Goal: Navigation & Orientation: Understand site structure

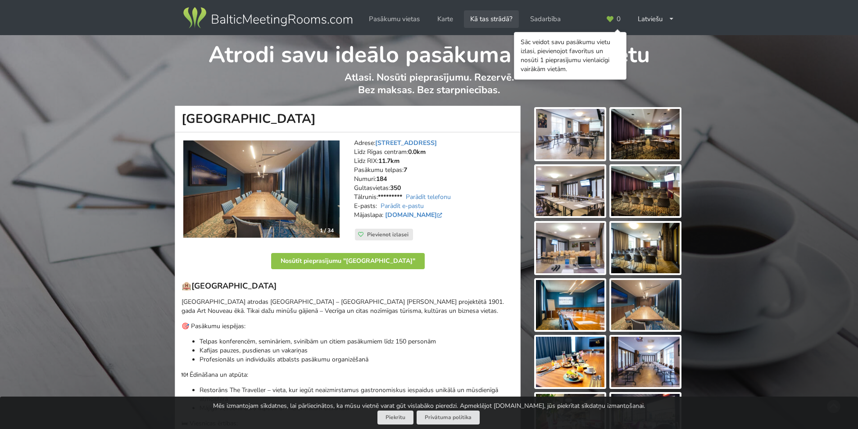
click at [489, 18] on link "Kā tas strādā?" at bounding box center [491, 19] width 55 height 18
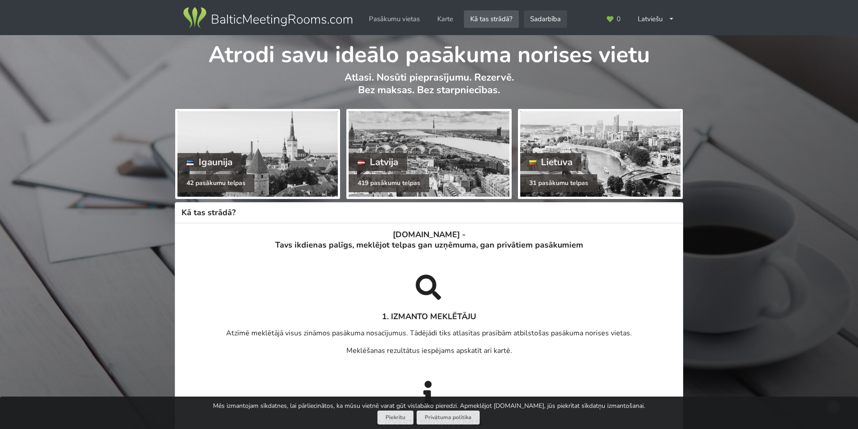
click at [545, 18] on link "Sadarbība" at bounding box center [545, 19] width 43 height 18
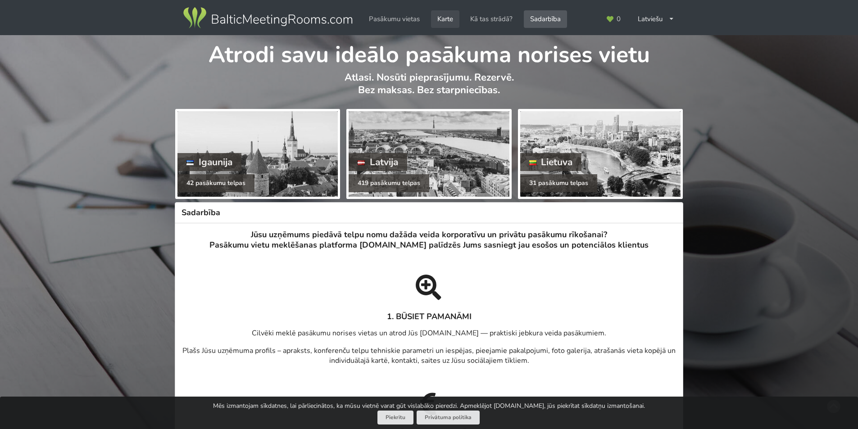
click at [448, 15] on link "Karte" at bounding box center [445, 19] width 28 height 18
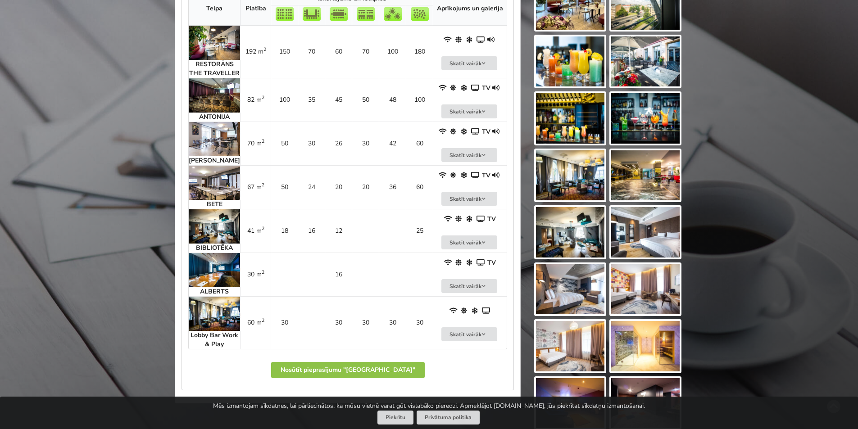
scroll to position [766, 0]
